Goal: Book appointment/travel/reservation

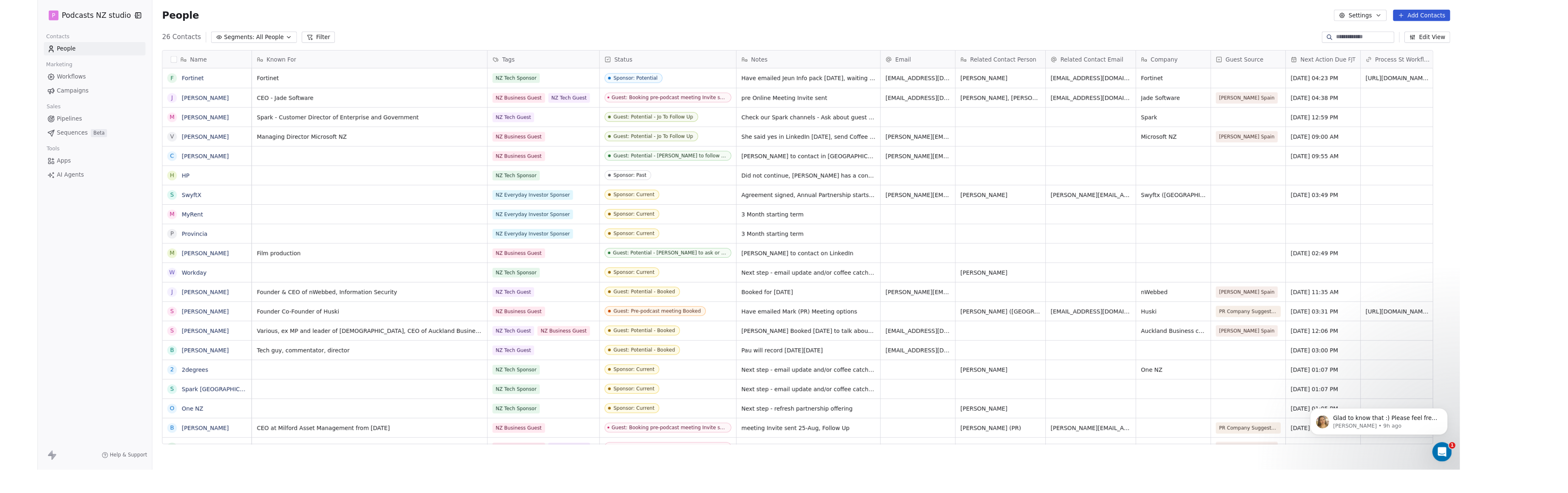
scroll to position [426, 1444]
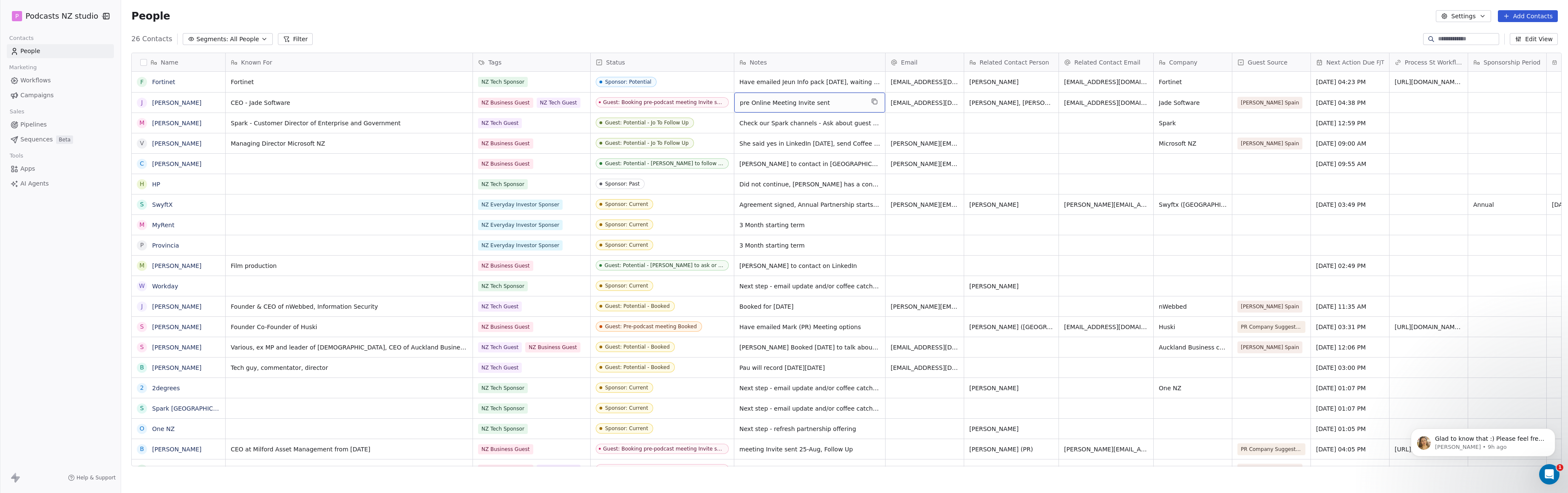
click at [647, 101] on span "pre Online Meeting Invite sent" at bounding box center [802, 103] width 125 height 9
drag, startPoint x: 828, startPoint y: 99, endPoint x: 796, endPoint y: 102, distance: 32.1
click at [647, 102] on span "pre Online Meeting Invite sent" at bounding box center [802, 103] width 125 height 9
drag, startPoint x: 786, startPoint y: 103, endPoint x: 795, endPoint y: 103, distance: 9.0
click at [647, 103] on span "pre Online Meeting Invite sent" at bounding box center [802, 103] width 125 height 9
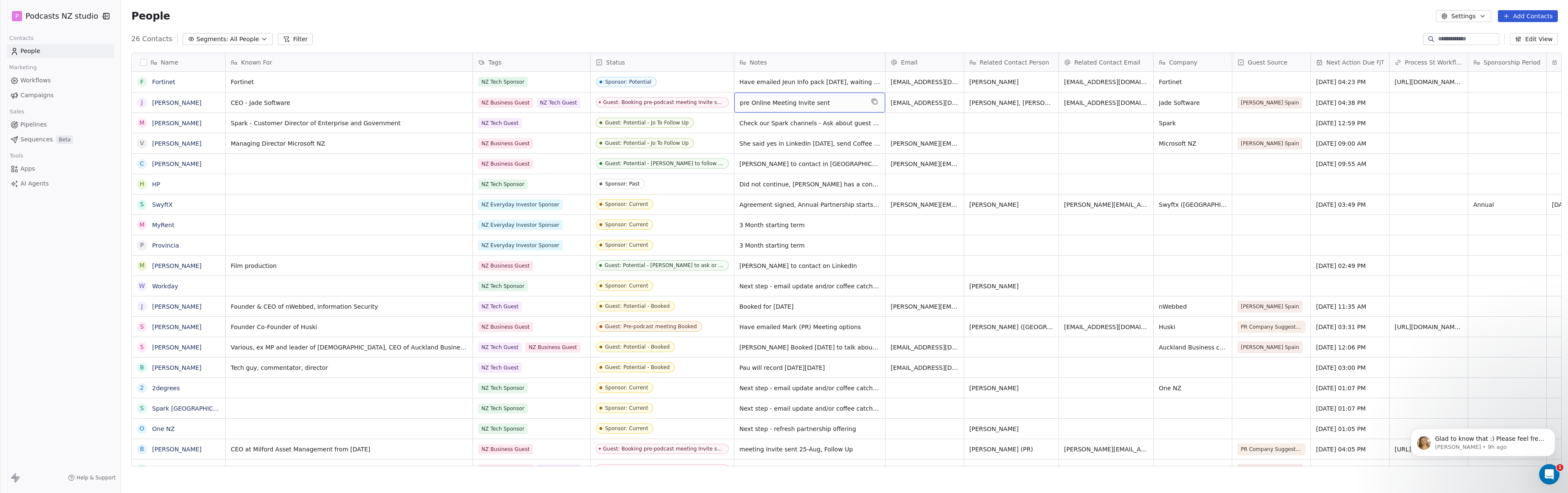
click at [647, 102] on span "pre Online Meeting Invite sent" at bounding box center [802, 103] width 125 height 9
drag, startPoint x: 828, startPoint y: 102, endPoint x: 794, endPoint y: 102, distance: 34.0
click at [647, 102] on span "pre Online Meeting Invite sent" at bounding box center [802, 103] width 125 height 9
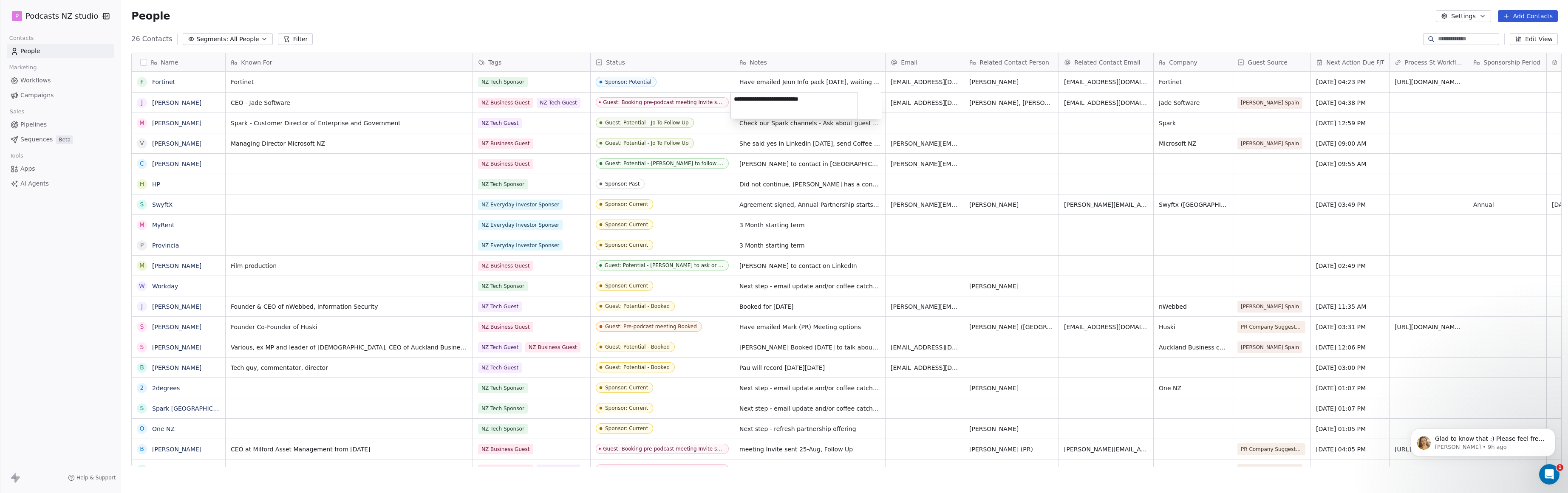
click at [647, 102] on textarea "**********" at bounding box center [794, 106] width 127 height 27
click at [647, 99] on textarea "**********" at bounding box center [794, 106] width 127 height 27
type textarea "**********"
click at [647, 114] on html "P Podcasts NZ studio Contacts People Marketing Workflows Campaigns Sales Pipeli…" at bounding box center [784, 246] width 1568 height 493
click at [647, 101] on span "[DATE] 04:38 PM" at bounding box center [1343, 103] width 52 height 9
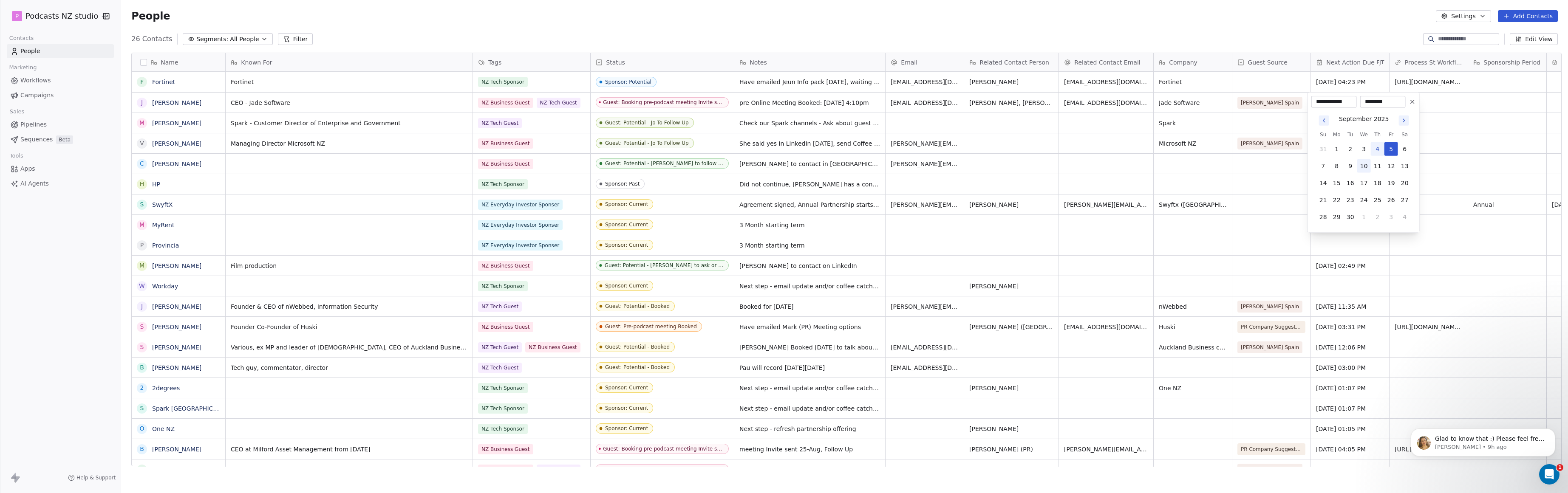
click at [647, 165] on button "10" at bounding box center [1364, 166] width 14 height 14
type input "**********"
click at [647, 193] on html "P Podcasts NZ studio Contacts People Marketing Workflows Campaigns Sales Pipeli…" at bounding box center [784, 246] width 1568 height 493
click at [647, 103] on div "Guest: Booking pre-podcast meeting Invite sent - Waiting for Reply" at bounding box center [664, 102] width 120 height 6
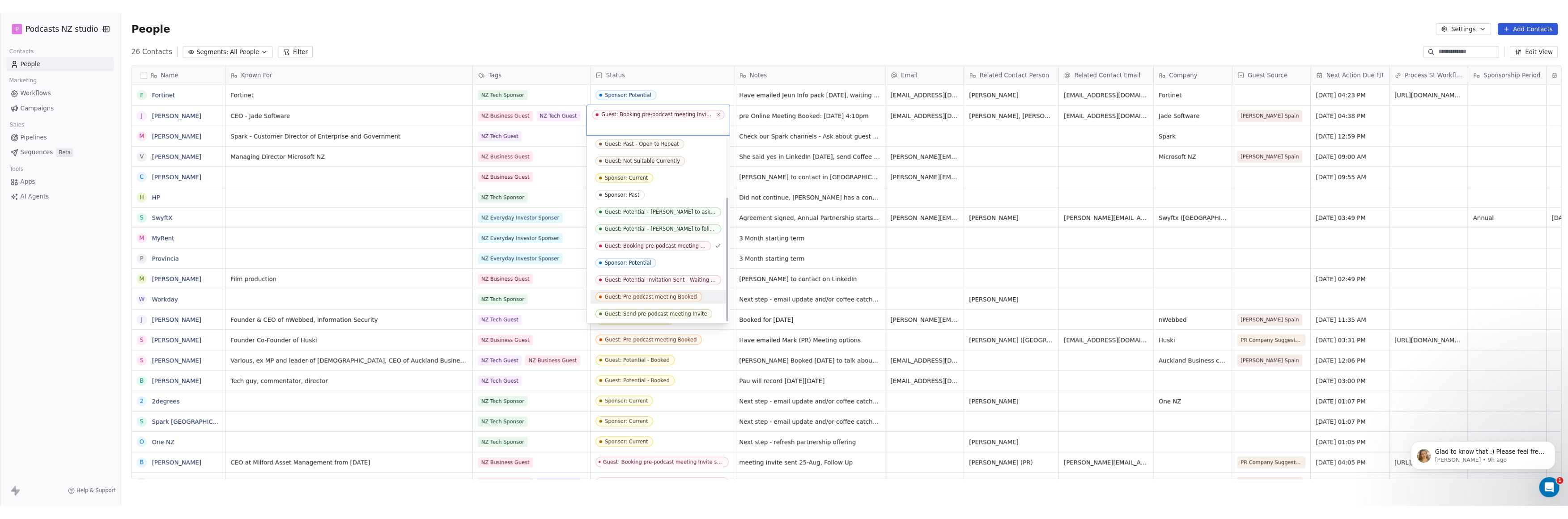
scroll to position [92, 0]
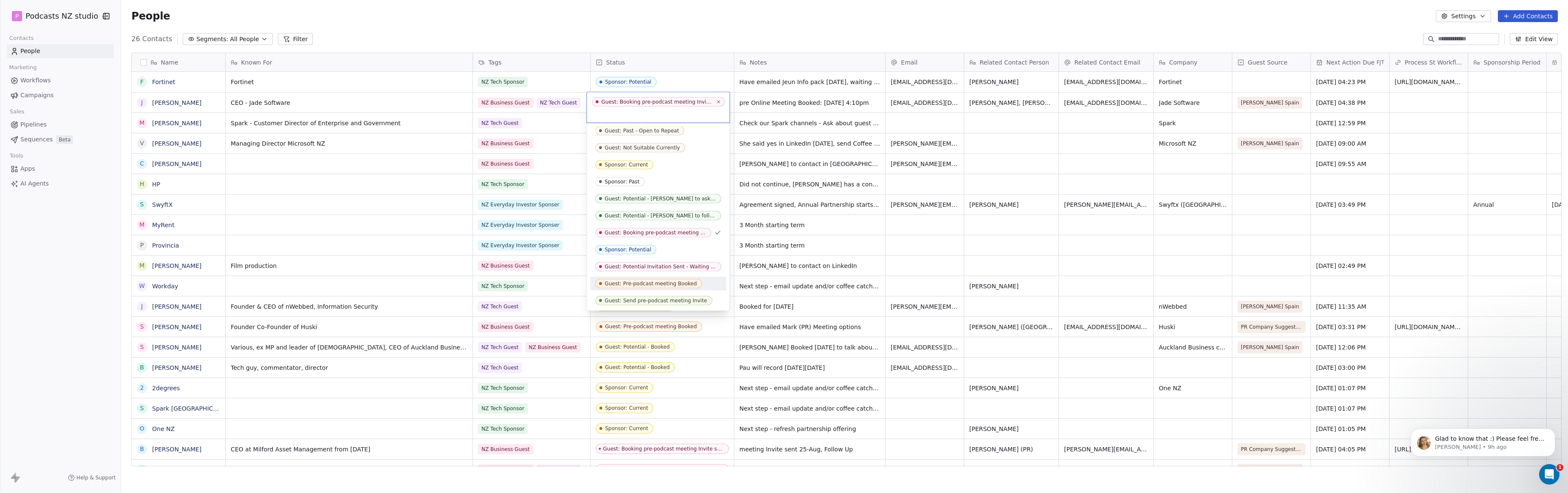
click at [647, 284] on div "Guest: Pre-podcast meeting Booked" at bounding box center [650, 284] width 92 height 6
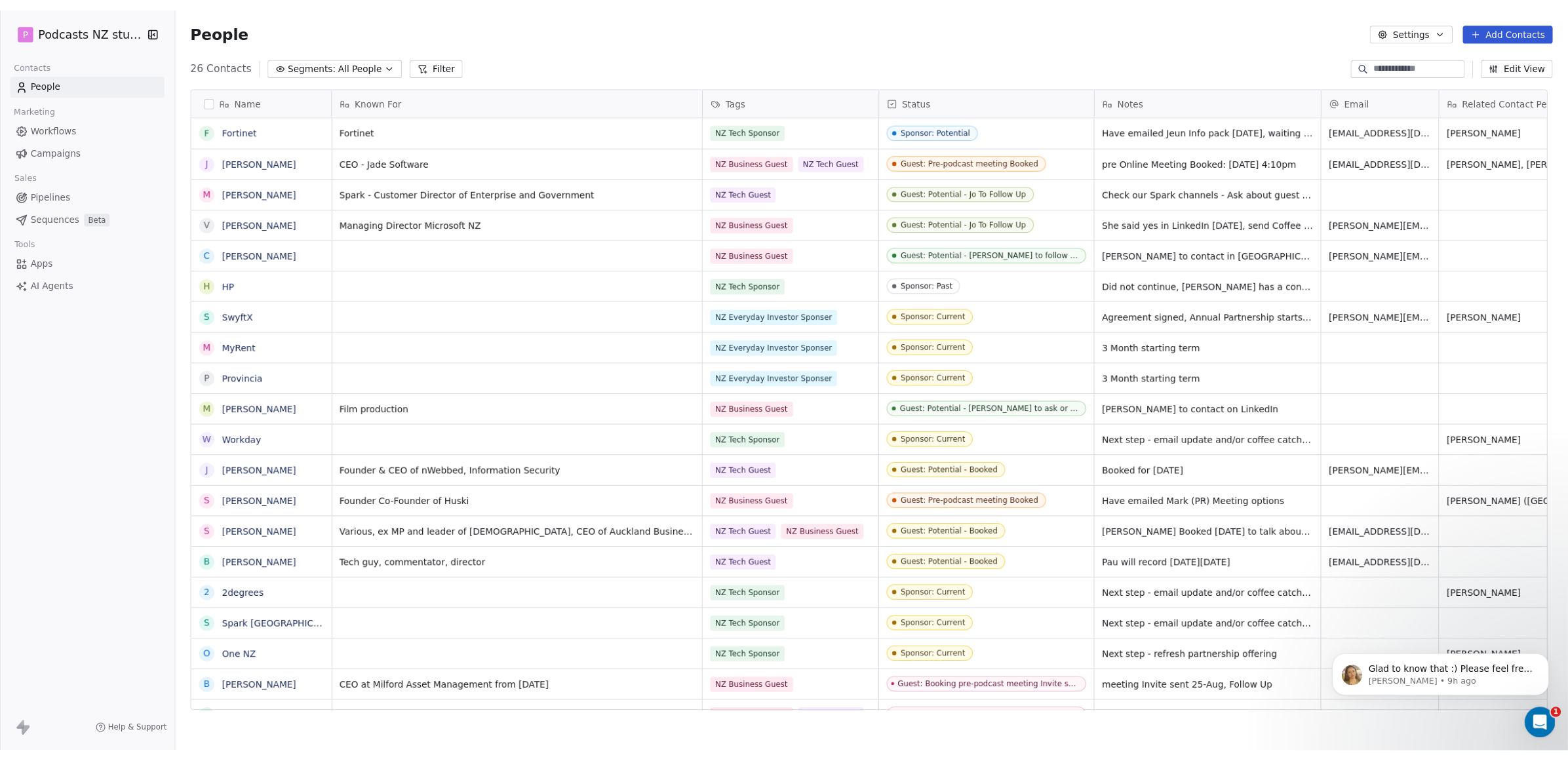
scroll to position [658, 1380]
